Goal: Navigation & Orientation: Find specific page/section

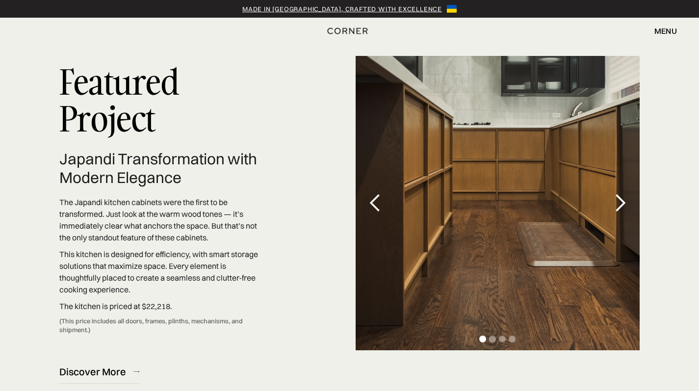
scroll to position [2914, 0]
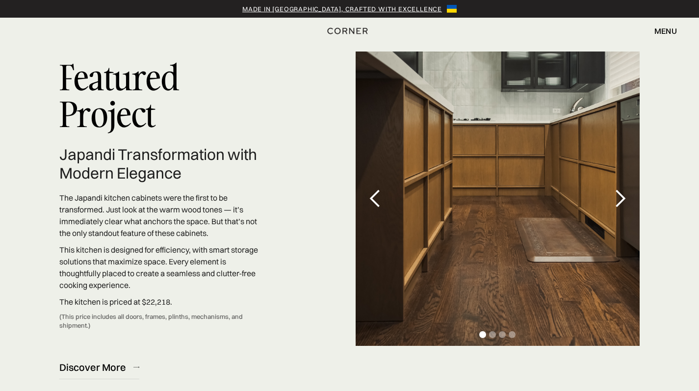
click at [621, 189] on div "next slide" at bounding box center [620, 199] width 20 height 20
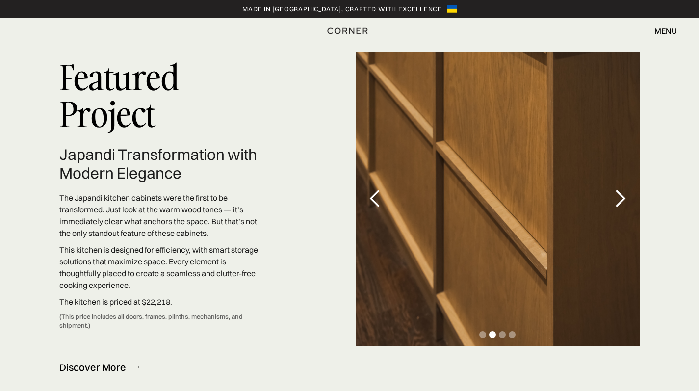
click at [621, 189] on div "next slide" at bounding box center [620, 199] width 20 height 20
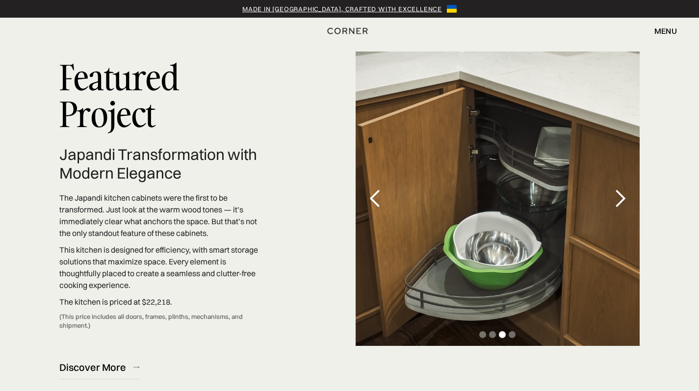
click at [621, 189] on div "next slide" at bounding box center [620, 199] width 20 height 20
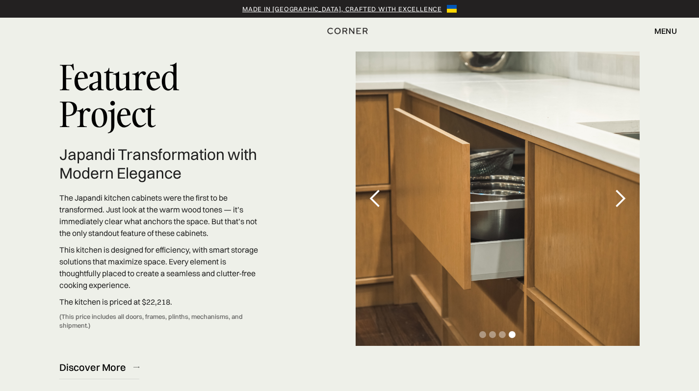
click at [621, 189] on div "next slide" at bounding box center [620, 199] width 20 height 20
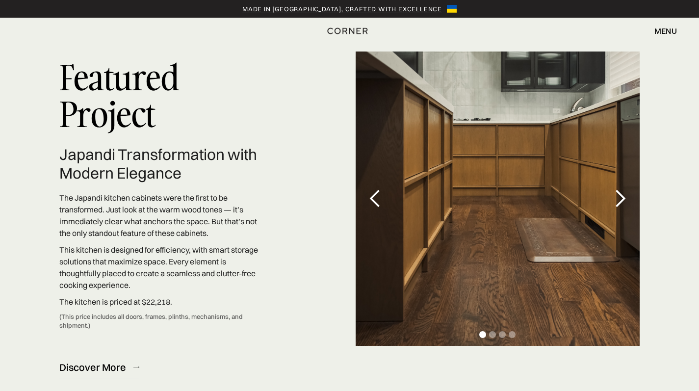
click at [621, 189] on div "next slide" at bounding box center [620, 199] width 20 height 20
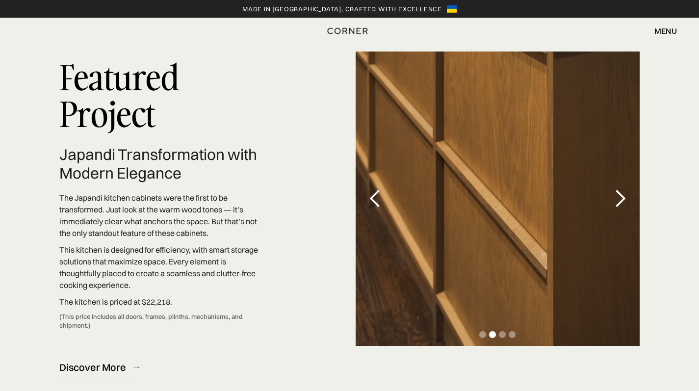
click at [621, 189] on div "next slide" at bounding box center [620, 199] width 20 height 20
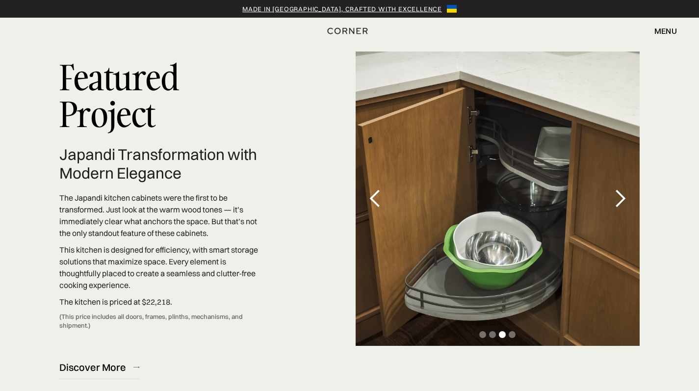
click at [621, 189] on div "next slide" at bounding box center [620, 199] width 20 height 20
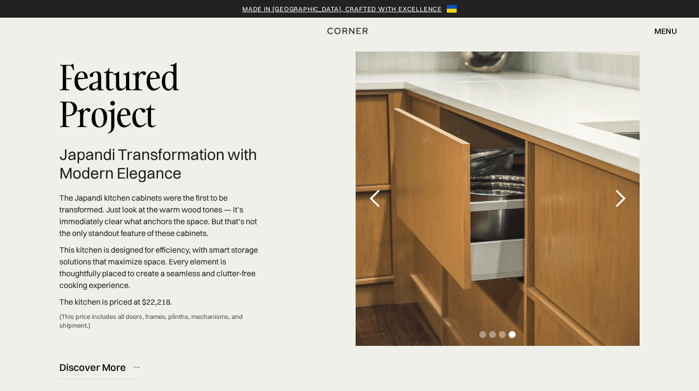
click at [621, 189] on div "next slide" at bounding box center [620, 199] width 20 height 20
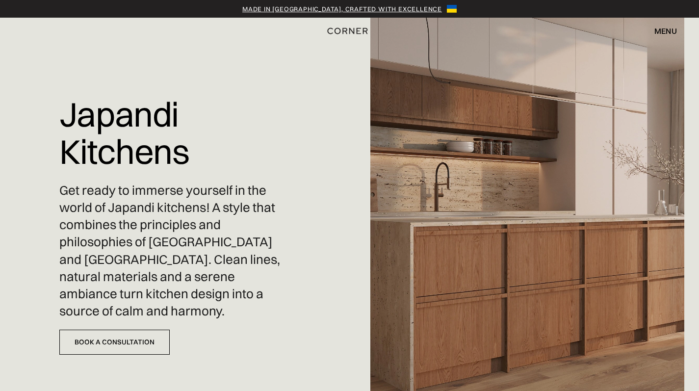
scroll to position [0, 0]
click at [338, 30] on img "home" at bounding box center [345, 30] width 40 height 13
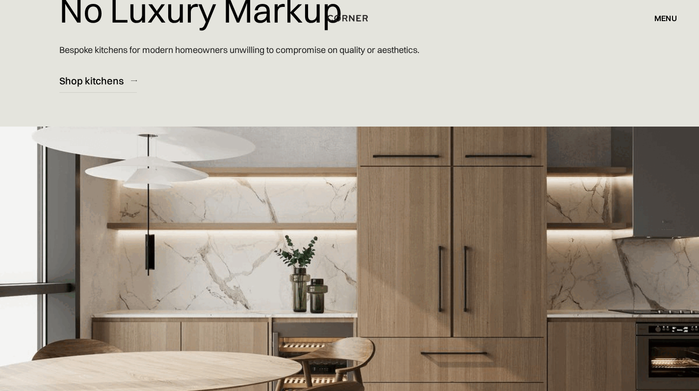
scroll to position [10, 0]
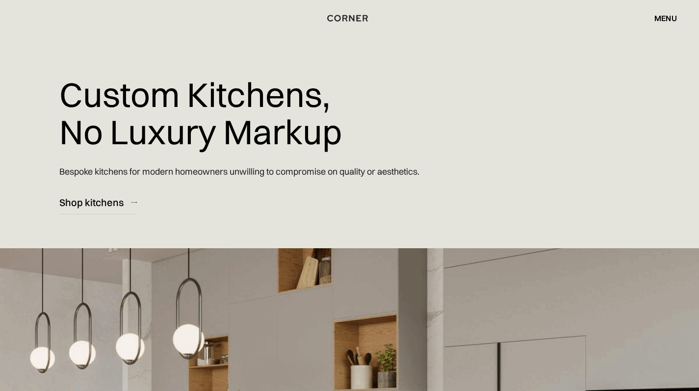
click at [667, 22] on div "menu" at bounding box center [666, 18] width 23 height 8
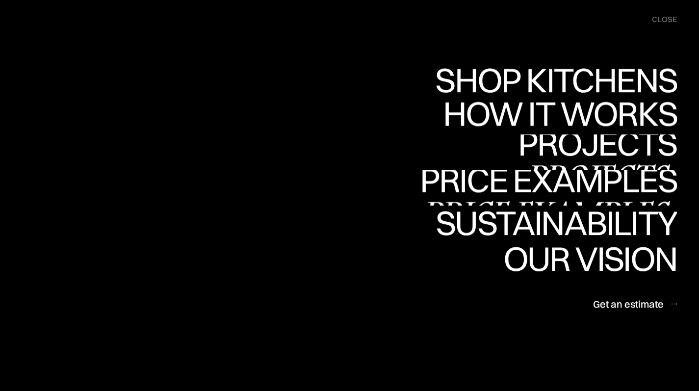
click at [0, 0] on link "Price examples Price examples" at bounding box center [0, 0] width 0 height 0
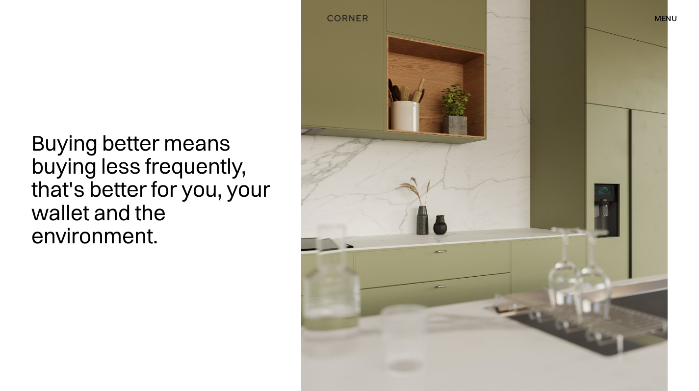
click at [663, 19] on div "menu" at bounding box center [666, 18] width 23 height 8
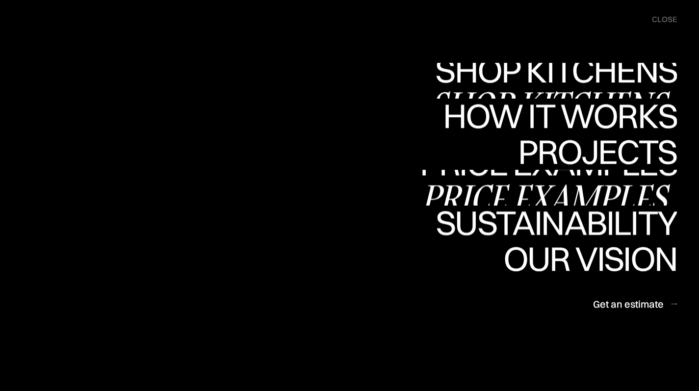
click at [576, 87] on div "Shop Kitchens" at bounding box center [553, 104] width 247 height 34
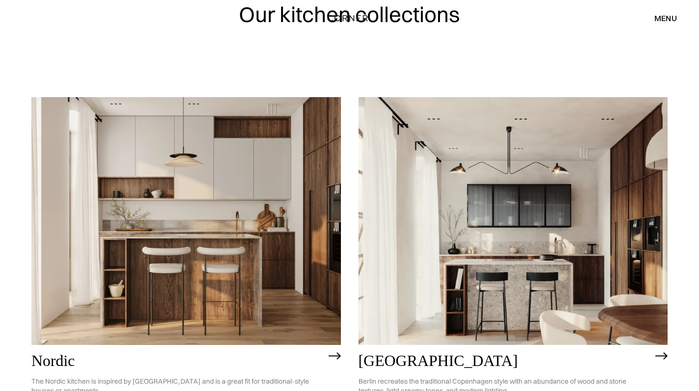
scroll to position [131, 0]
